Goal: Task Accomplishment & Management: Use online tool/utility

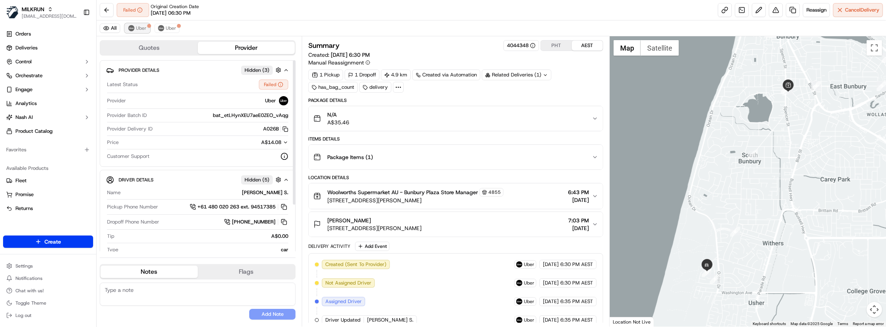
click at [138, 30] on span "Uber" at bounding box center [141, 28] width 10 height 6
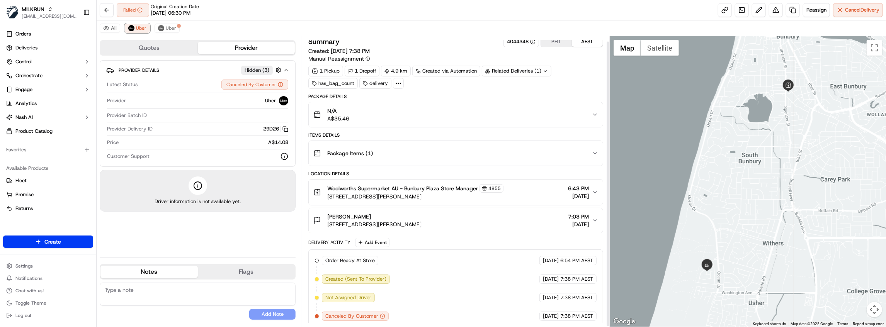
scroll to position [5, 0]
click at [174, 26] on span "Uber" at bounding box center [171, 28] width 10 height 6
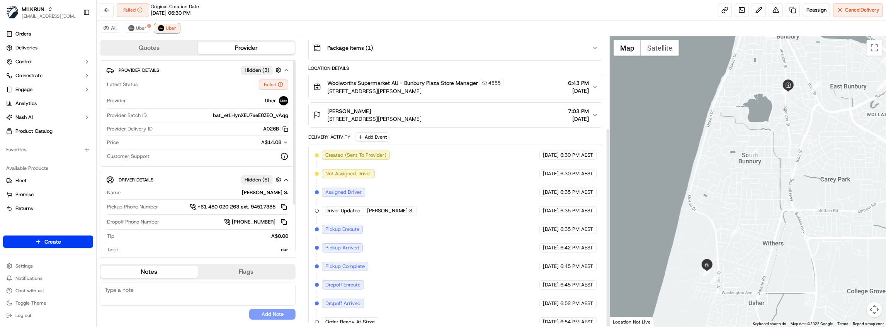
scroll to position [133, 0]
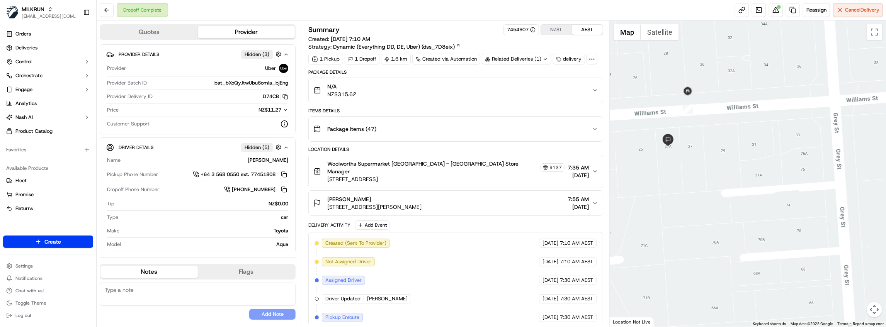
drag, startPoint x: 707, startPoint y: 132, endPoint x: 722, endPoint y: 170, distance: 41.0
click at [722, 170] on div at bounding box center [748, 173] width 276 height 307
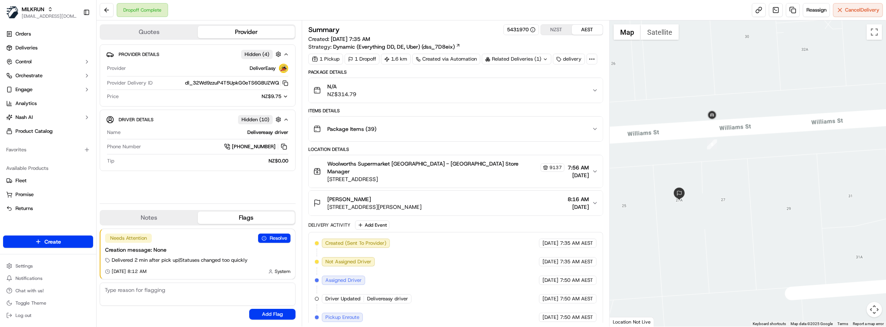
drag, startPoint x: 647, startPoint y: 73, endPoint x: 725, endPoint y: 227, distance: 171.8
click at [725, 227] on div at bounding box center [748, 173] width 276 height 307
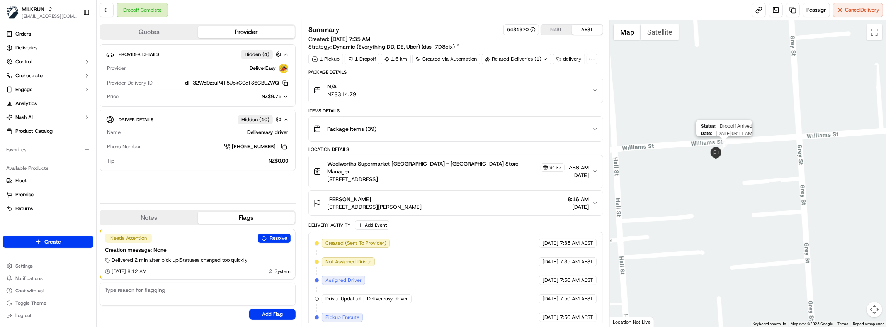
drag, startPoint x: 728, startPoint y: 118, endPoint x: 724, endPoint y: 143, distance: 24.6
click at [724, 143] on img "8" at bounding box center [724, 146] width 10 height 10
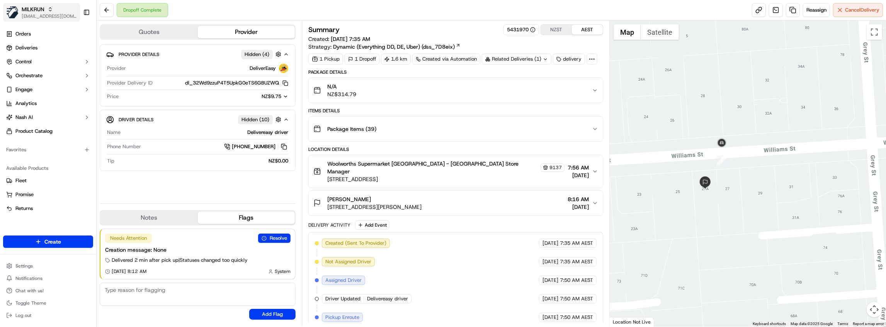
click at [53, 13] on span "[EMAIL_ADDRESS][DOMAIN_NAME]" at bounding box center [49, 16] width 55 height 6
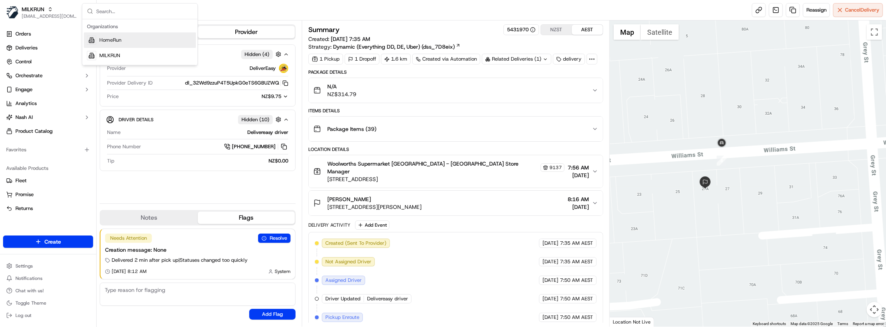
click at [124, 37] on div "HomeRun" at bounding box center [140, 39] width 112 height 15
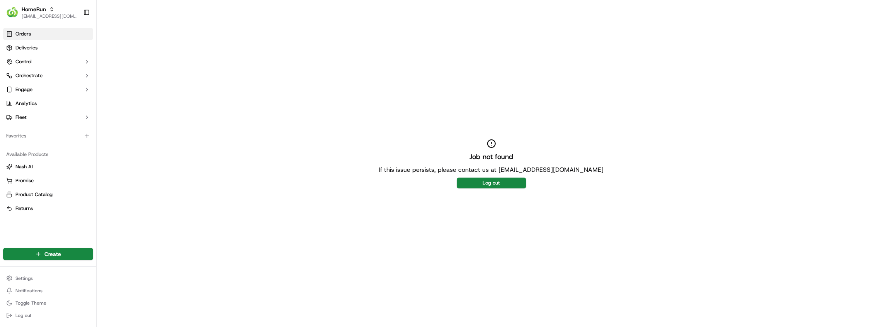
click at [49, 38] on link "Orders" at bounding box center [48, 34] width 90 height 12
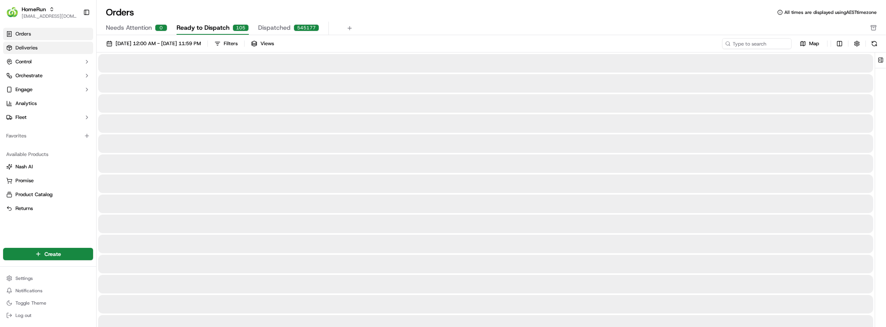
click at [54, 49] on link "Deliveries" at bounding box center [48, 48] width 90 height 12
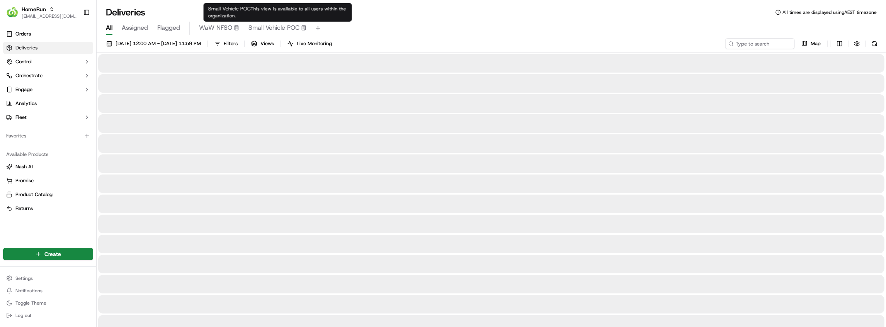
click at [276, 27] on span "Small Vehicle POC" at bounding box center [274, 27] width 51 height 9
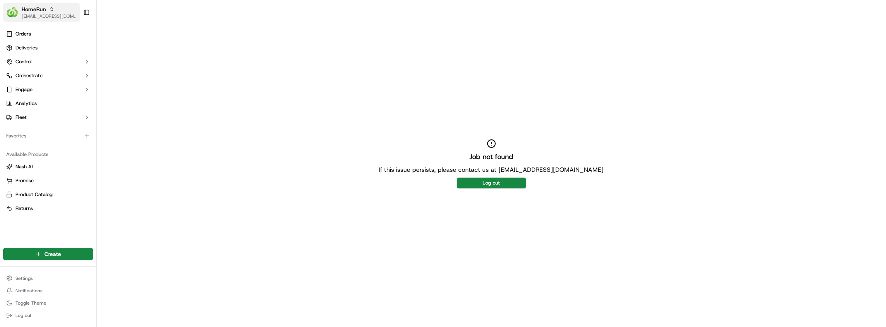
click at [52, 20] on button "HomeRun hdayet@woolworths.com.au" at bounding box center [41, 12] width 77 height 19
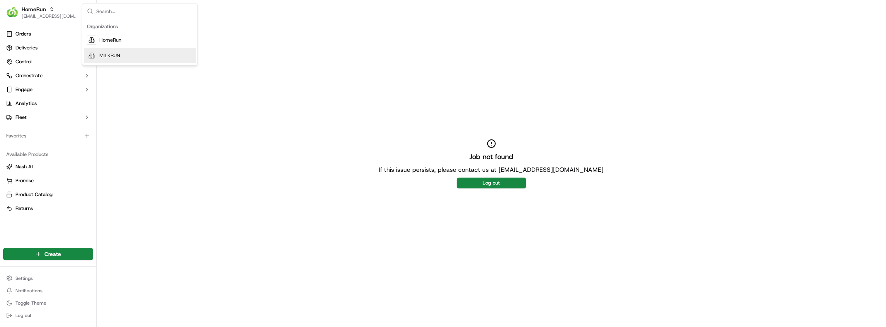
click at [118, 56] on span "MILKRUN" at bounding box center [109, 55] width 21 height 7
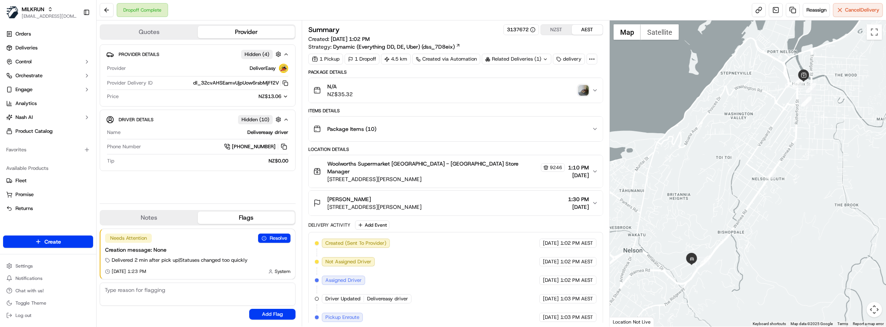
click at [584, 90] on img "button" at bounding box center [583, 90] width 11 height 11
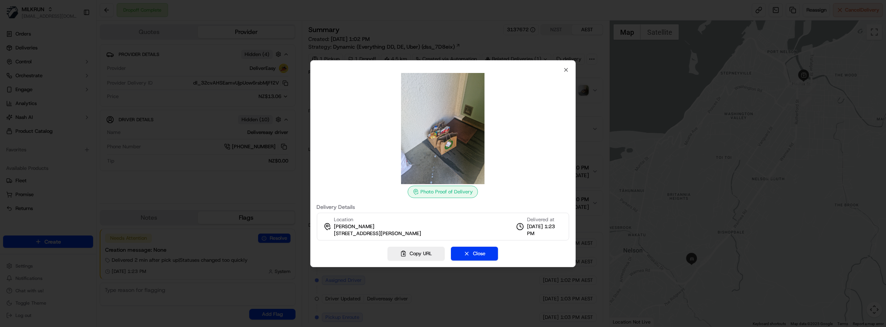
click at [438, 42] on div at bounding box center [443, 163] width 886 height 327
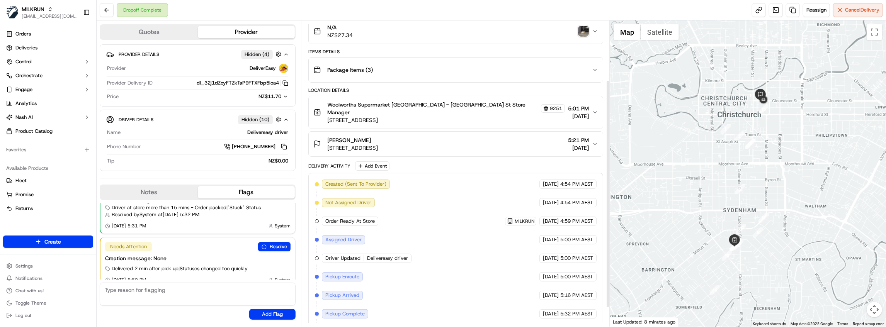
scroll to position [105, 0]
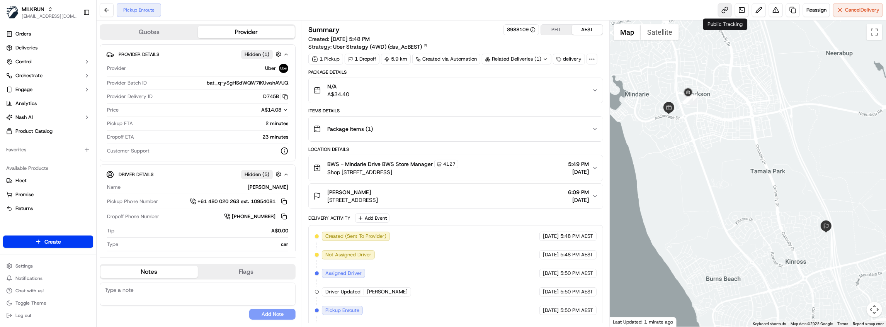
click at [728, 12] on link at bounding box center [725, 10] width 14 height 14
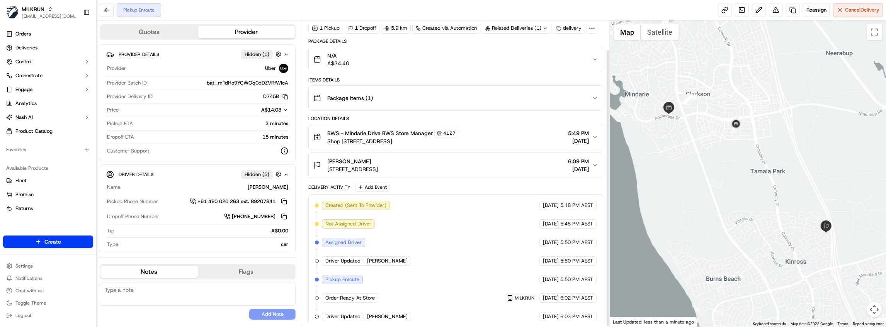
scroll to position [32, 0]
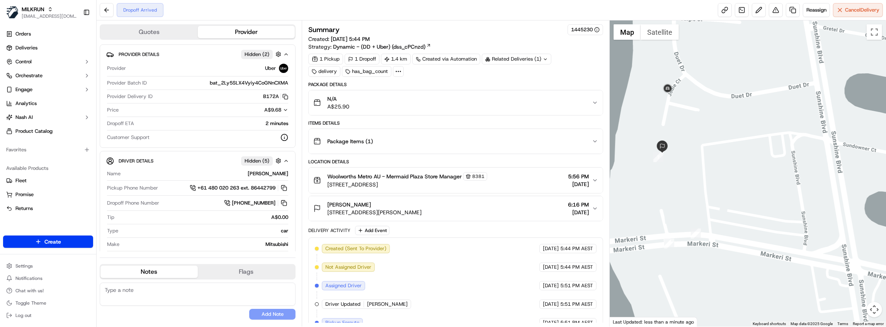
drag, startPoint x: 665, startPoint y: 193, endPoint x: 674, endPoint y: 171, distance: 23.8
click at [674, 171] on div at bounding box center [748, 173] width 276 height 307
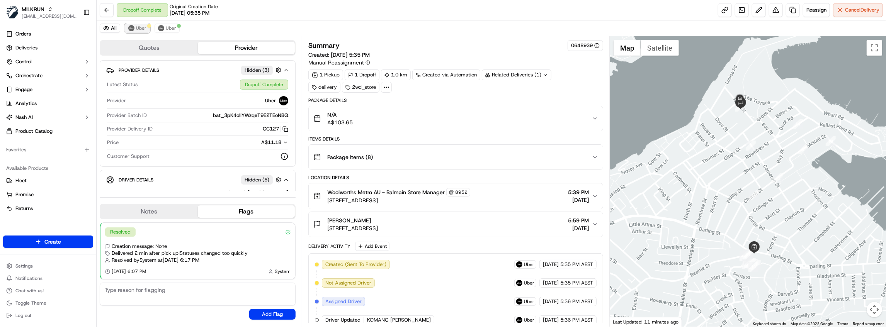
click at [142, 29] on span "Uber" at bounding box center [141, 28] width 10 height 6
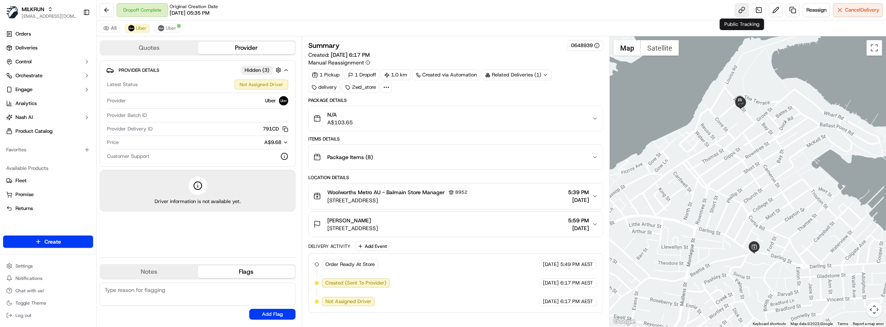
click at [742, 12] on link at bounding box center [742, 10] width 14 height 14
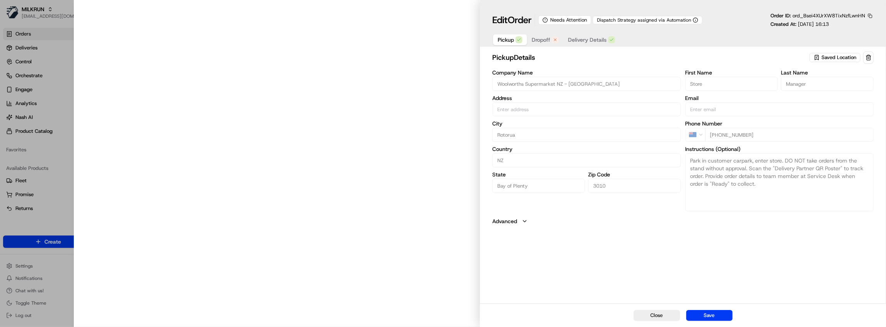
type input "246 Fenton St, Rotorua, Bay of Plenty 3010, NZ"
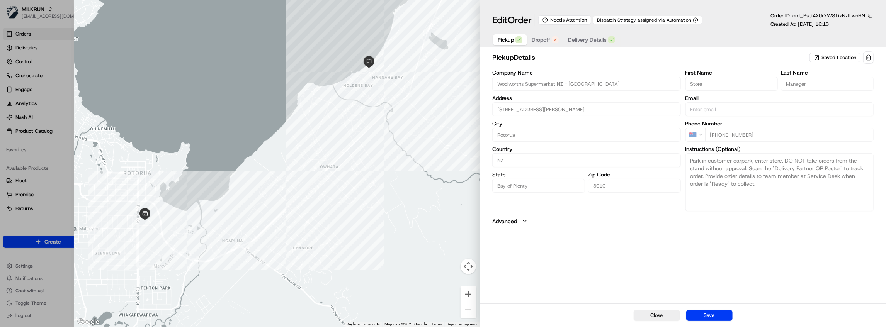
click at [540, 39] on span "Dropoff" at bounding box center [541, 40] width 19 height 8
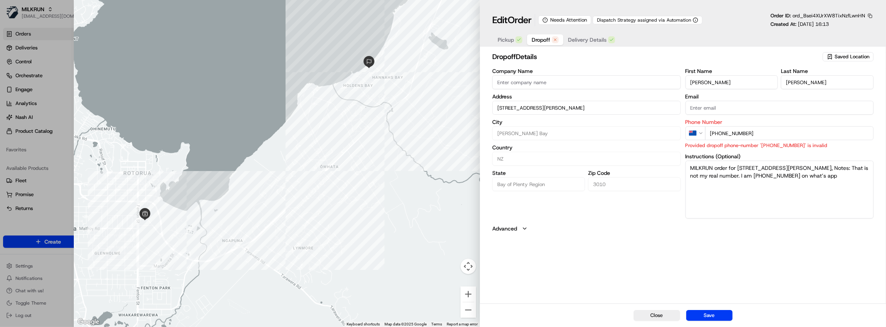
click at [756, 132] on input "+64 2563685568" at bounding box center [789, 133] width 169 height 14
type input "+64 256368556"
click at [662, 222] on div "dropoff Details Saved Location Company Name Address 31 Willow Avenue, Hannahs B…" at bounding box center [683, 141] width 382 height 181
click at [586, 42] on span "Delivery Details" at bounding box center [587, 40] width 39 height 8
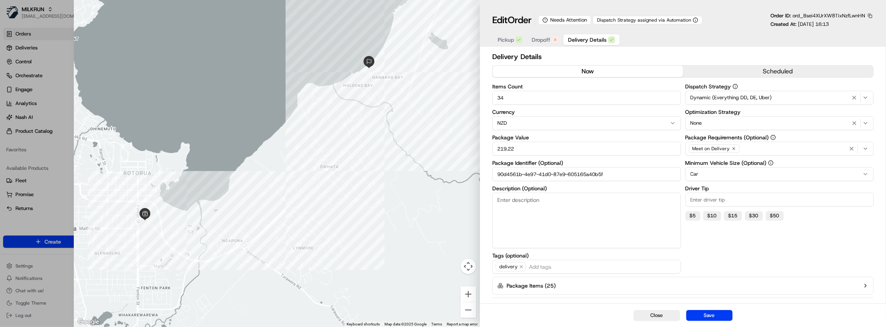
click at [588, 72] on button "now" at bounding box center [588, 72] width 190 height 12
click at [511, 37] on span "Pickup" at bounding box center [506, 40] width 16 height 8
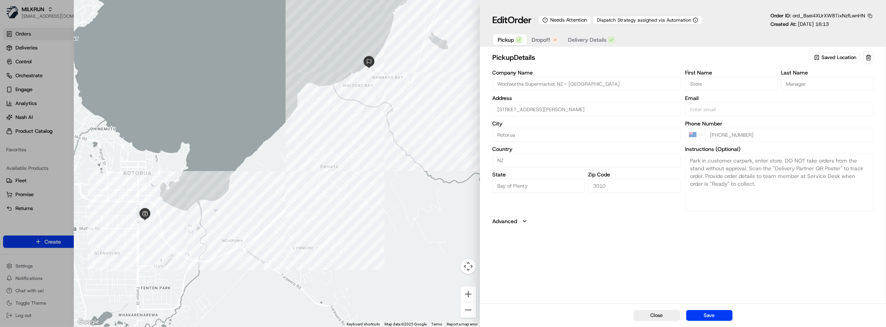
click at [701, 129] on div "NZ +64 7 350 3277" at bounding box center [780, 135] width 188 height 14
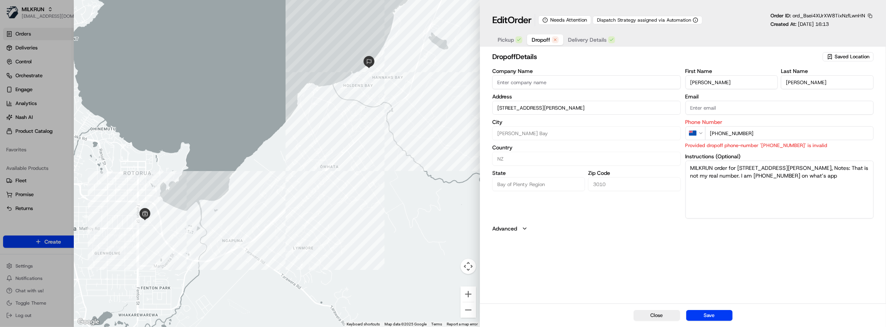
click at [542, 39] on span "Dropoff" at bounding box center [541, 40] width 19 height 8
click at [660, 135] on div "Company Name Address 31 Willow Avenue, Hannahs Bay, Bay of Plenty Region 3010, …" at bounding box center [683, 143] width 382 height 150
paste input "7 350 3277"
type input "+64 7 350 3277"
click at [764, 227] on button "Advanced" at bounding box center [683, 229] width 382 height 8
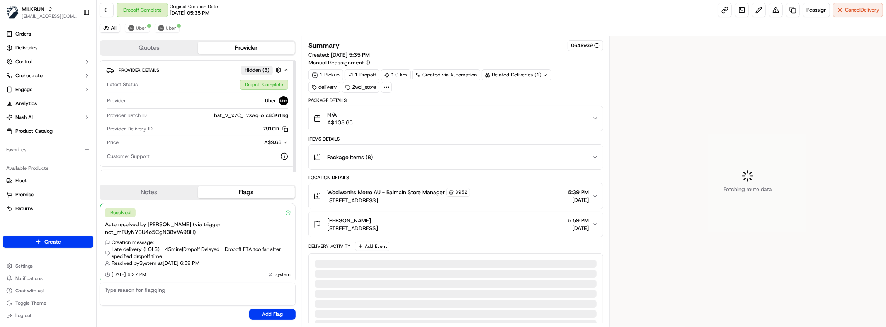
scroll to position [49, 0]
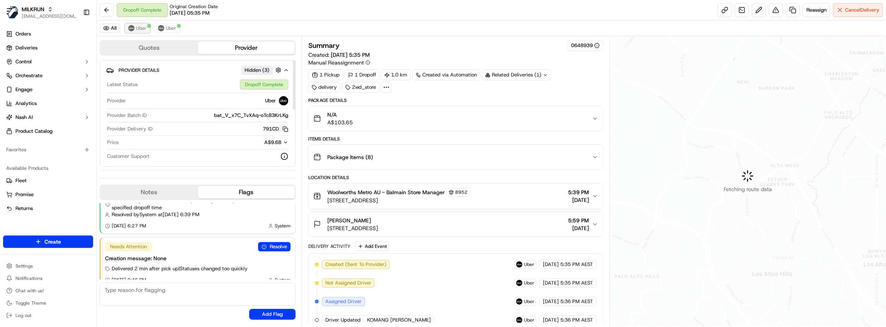
click at [136, 25] on span "Uber" at bounding box center [141, 28] width 10 height 6
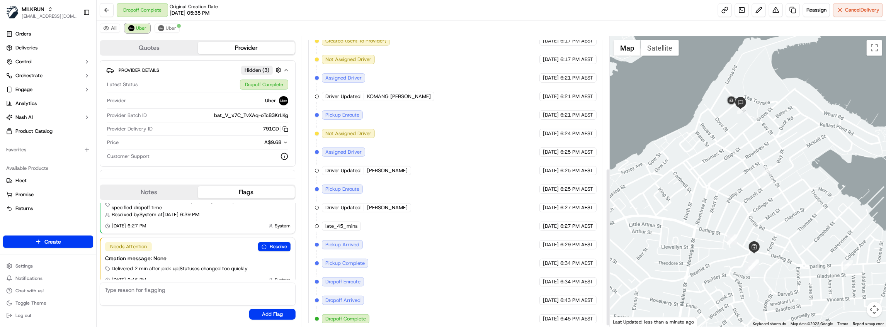
scroll to position [243, 0]
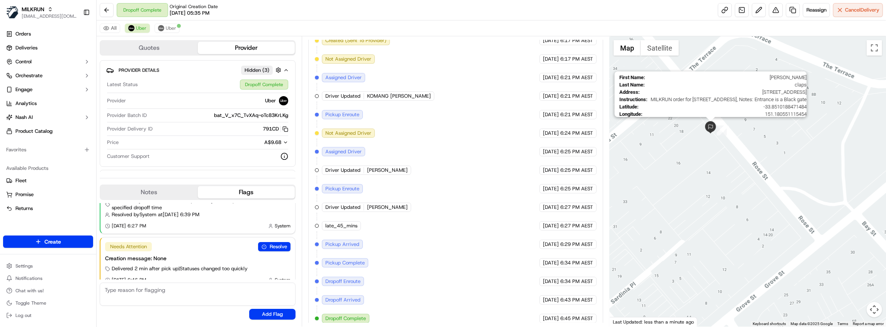
drag, startPoint x: 748, startPoint y: 88, endPoint x: 705, endPoint y: 129, distance: 59.3
click at [705, 129] on img at bounding box center [711, 127] width 12 height 12
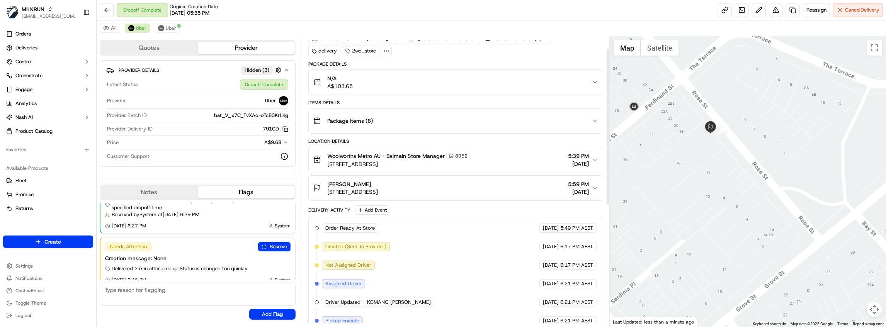
scroll to position [0, 0]
